Goal: Check status: Check status

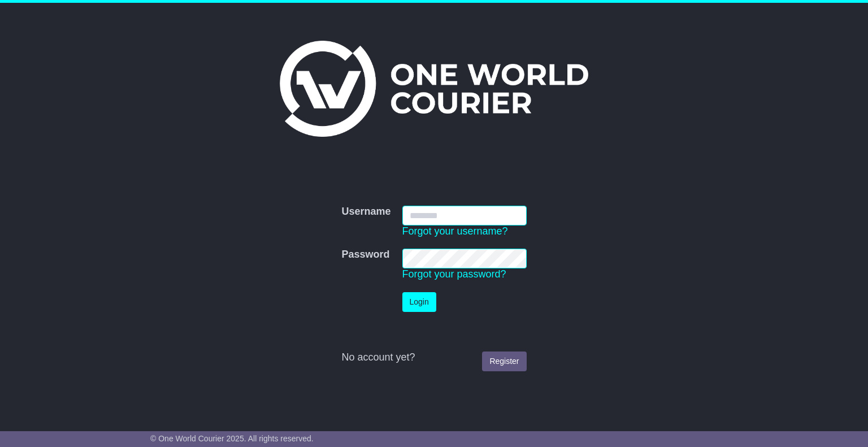
click at [433, 220] on input "Username" at bounding box center [464, 216] width 124 height 20
type input "**********"
click at [415, 302] on button "Login" at bounding box center [419, 302] width 34 height 20
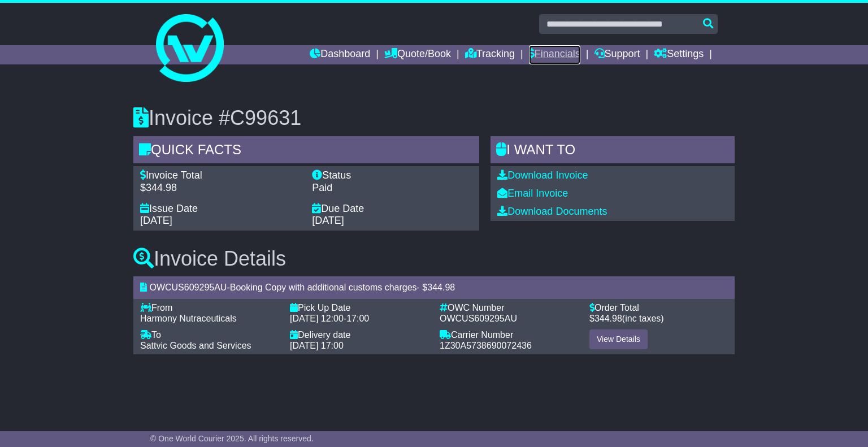
click at [558, 57] on link "Financials" at bounding box center [554, 54] width 51 height 19
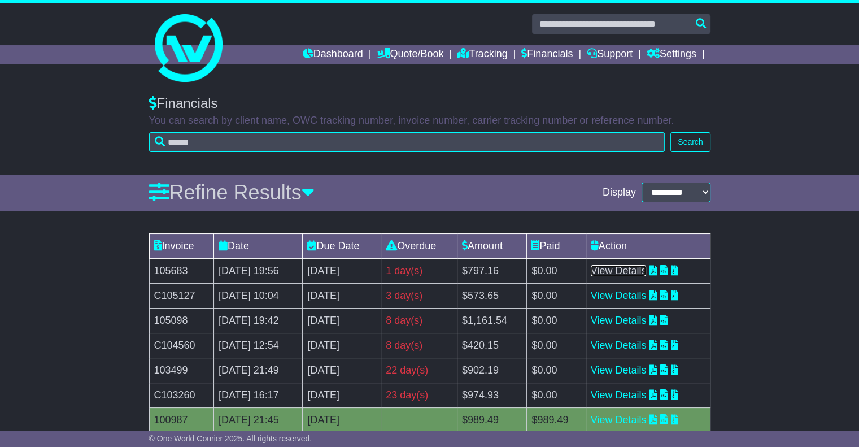
click at [632, 271] on link "View Details" at bounding box center [619, 270] width 56 height 11
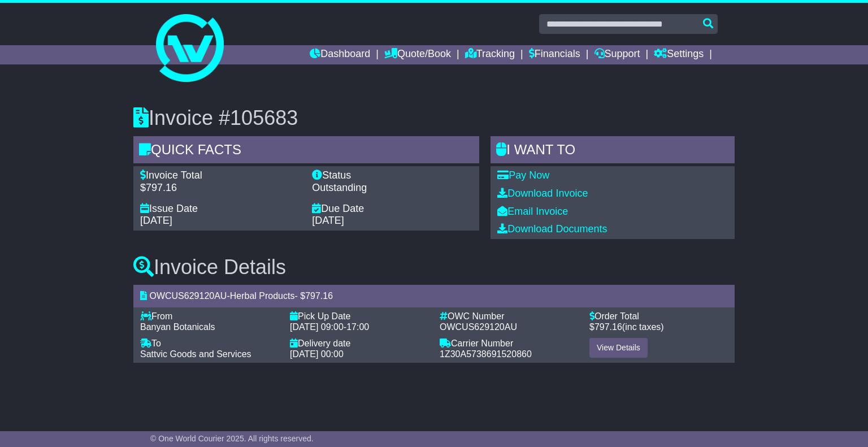
click at [503, 356] on span "1Z30A5738691520860" at bounding box center [486, 354] width 92 height 10
click at [467, 354] on span "1Z30A5738691520860" at bounding box center [486, 354] width 92 height 10
